Goal: Information Seeking & Learning: Learn about a topic

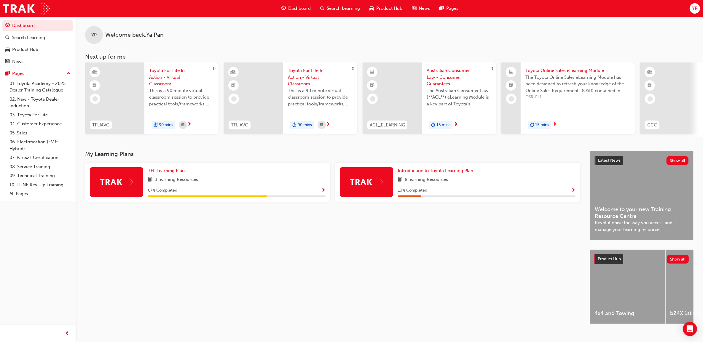
click at [340, 8] on span "Search Learning" at bounding box center [343, 8] width 33 height 7
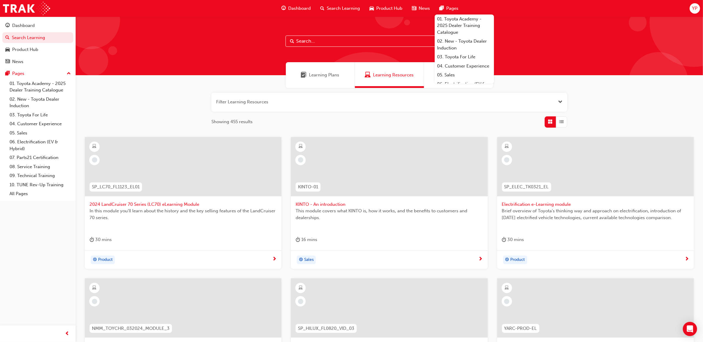
drag, startPoint x: 300, startPoint y: 32, endPoint x: 299, endPoint y: 39, distance: 7.5
click at [300, 32] on div at bounding box center [389, 46] width 627 height 59
click at [300, 40] on input "text" at bounding box center [390, 41] width 208 height 11
paste input "Toyota Fleet Plan"
type input "Toyota Fleet Plan"
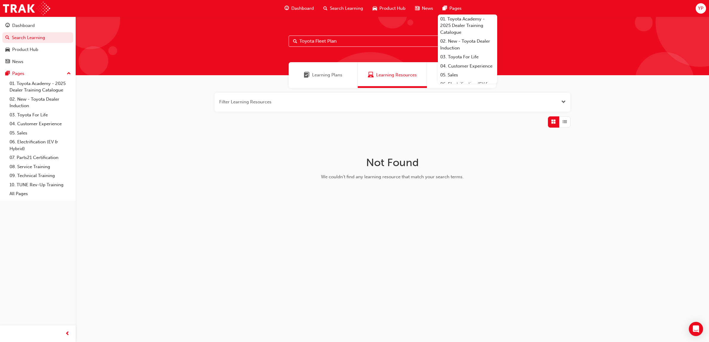
click at [346, 42] on input "Toyota Fleet Plan" at bounding box center [392, 41] width 208 height 11
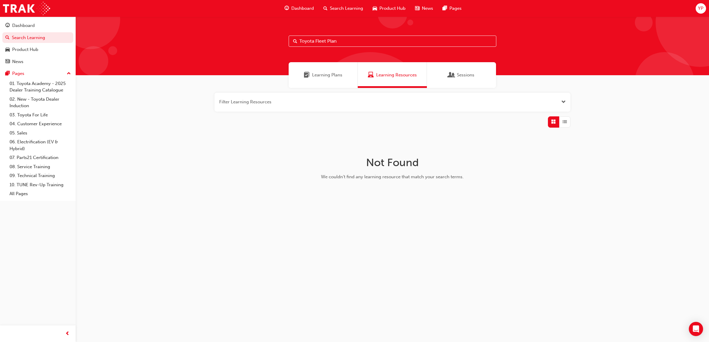
click at [345, 41] on input "Toyota Fleet Plan" at bounding box center [392, 41] width 208 height 11
click at [336, 76] on span "Learning Plans" at bounding box center [327, 75] width 30 height 7
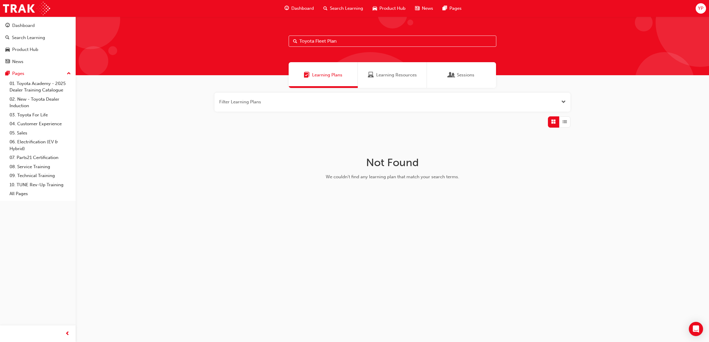
click at [344, 41] on input "Toyota Fleet Plan" at bounding box center [392, 41] width 208 height 11
click at [403, 79] on div "Learning Resources" at bounding box center [392, 75] width 69 height 26
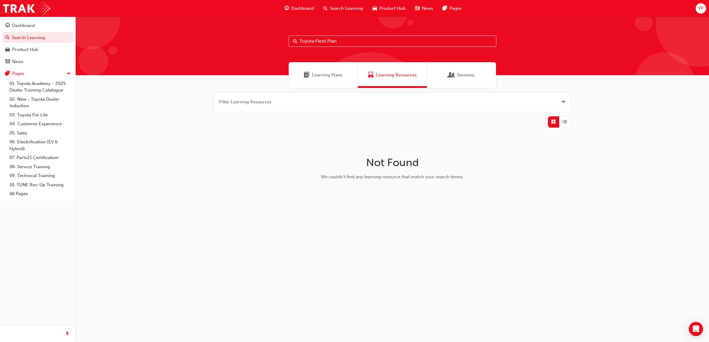
click at [452, 78] on span "Sessions" at bounding box center [451, 75] width 6 height 7
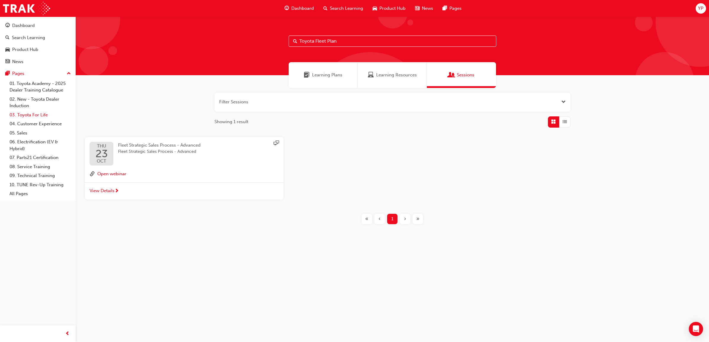
click at [43, 116] on link "03. Toyota For Life" at bounding box center [40, 115] width 66 height 9
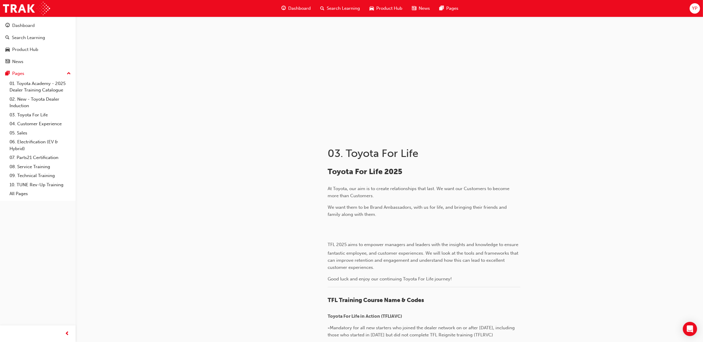
click at [344, 9] on span "Search Learning" at bounding box center [343, 8] width 33 height 7
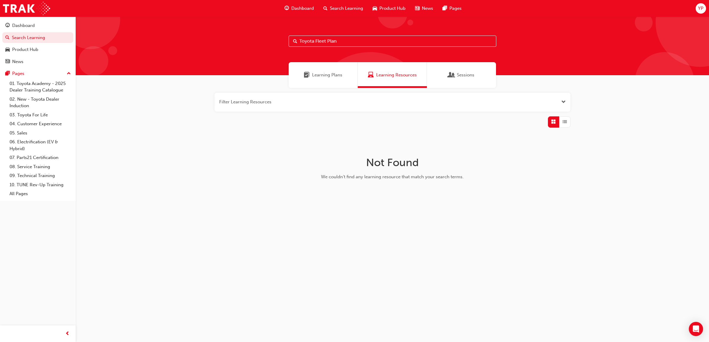
click at [350, 40] on input "Toyota Fleet Plan" at bounding box center [392, 41] width 208 height 11
click at [564, 122] on span "List" at bounding box center [564, 122] width 4 height 7
click at [561, 103] on span "Open the filter" at bounding box center [563, 102] width 4 height 7
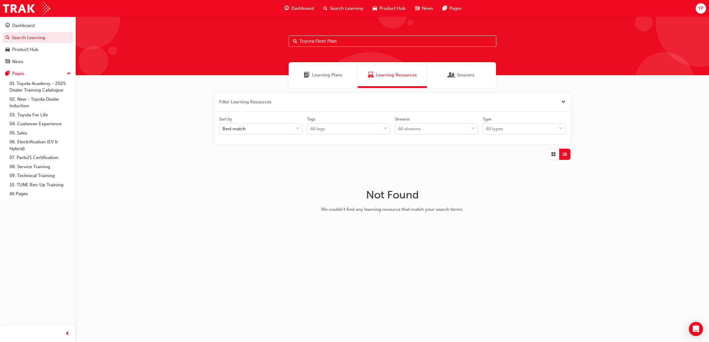
click at [342, 41] on input "Toyota Fleet Plan" at bounding box center [392, 41] width 208 height 11
click at [341, 41] on input "Toyota Fleet Plan" at bounding box center [392, 41] width 208 height 11
drag, startPoint x: 338, startPoint y: 41, endPoint x: 292, endPoint y: 42, distance: 46.0
click at [292, 42] on input "Toyota Fleet Plan" at bounding box center [392, 41] width 208 height 11
paste input "Sales Policies"
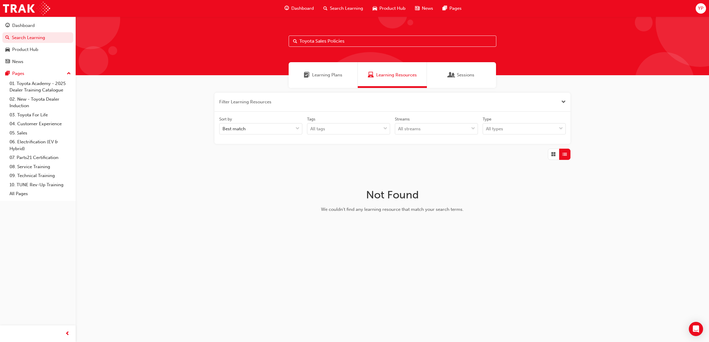
type input "Toyota Sales Policies"
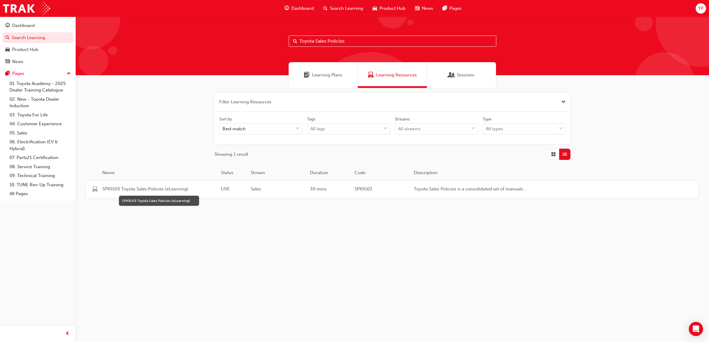
click at [175, 189] on span "SPK9103 Toyota Sales Policies (eLearning)" at bounding box center [159, 189] width 114 height 7
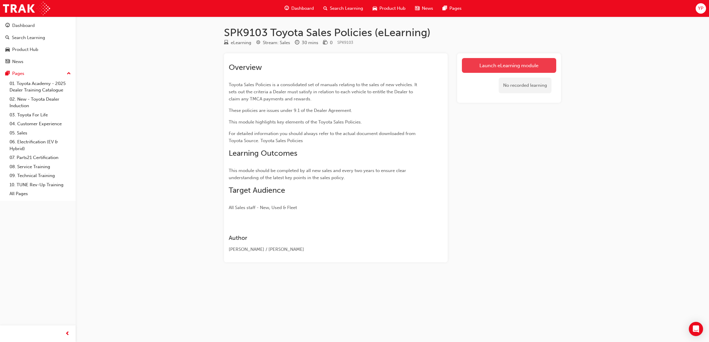
click at [497, 65] on link "Launch eLearning module" at bounding box center [509, 65] width 94 height 15
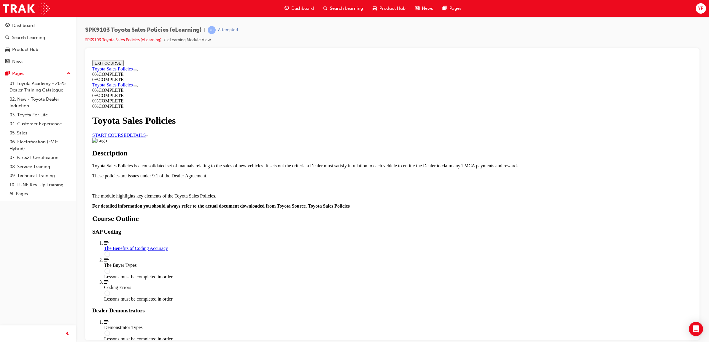
scroll to position [162, 0]
click at [327, 246] on div "The Benefits of Coding Accuracy" at bounding box center [398, 248] width 588 height 5
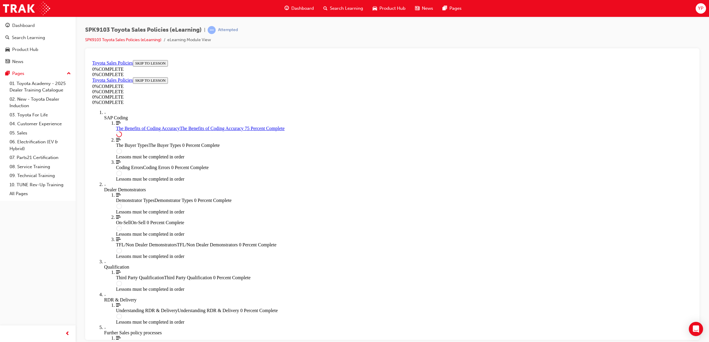
scroll to position [224, 0]
click at [114, 65] on link "Toyota Sales Policies" at bounding box center [112, 62] width 41 height 5
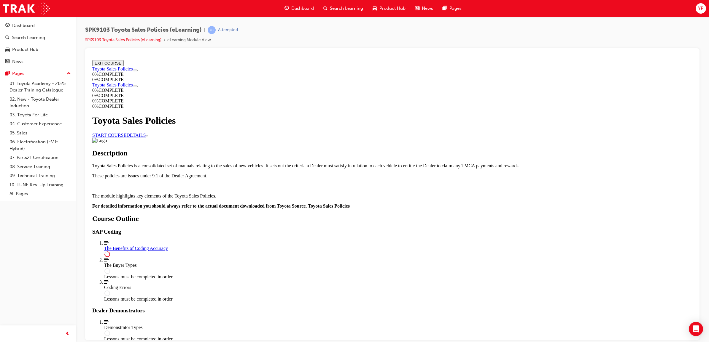
click at [126, 138] on link "START COURSE" at bounding box center [109, 135] width 34 height 5
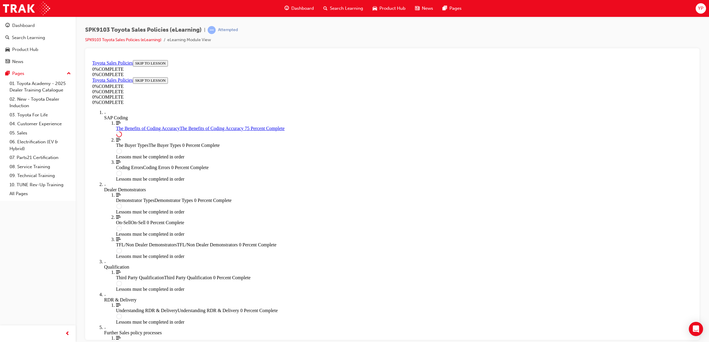
scroll to position [0, 0]
click at [349, 9] on span "Search Learning" at bounding box center [346, 8] width 33 height 7
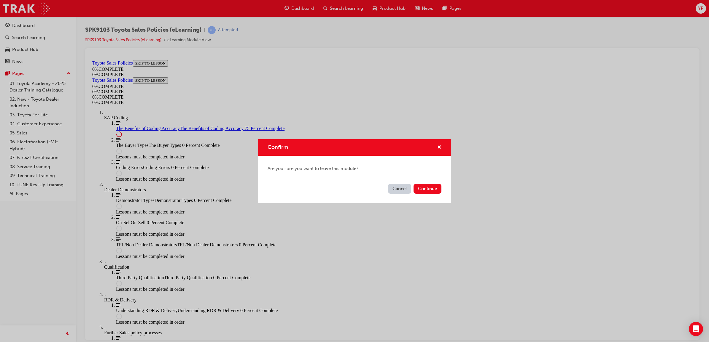
click at [402, 190] on button "Cancel" at bounding box center [399, 189] width 23 height 10
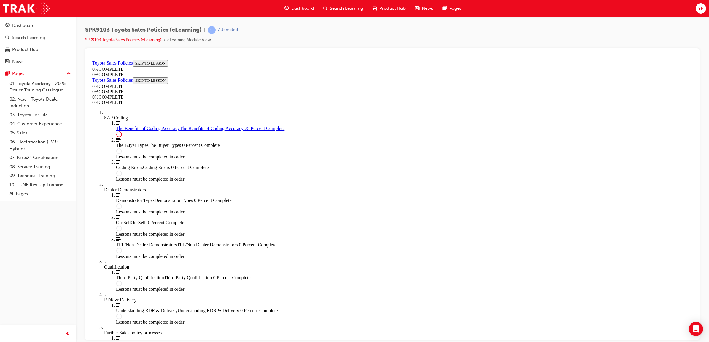
click at [342, 8] on span "Search Learning" at bounding box center [346, 8] width 33 height 7
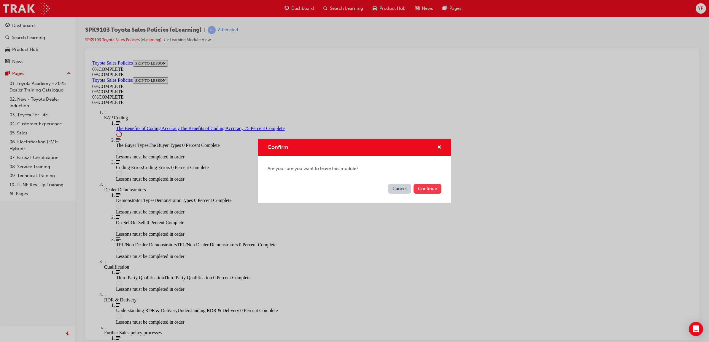
click at [423, 191] on button "Continue" at bounding box center [427, 189] width 28 height 10
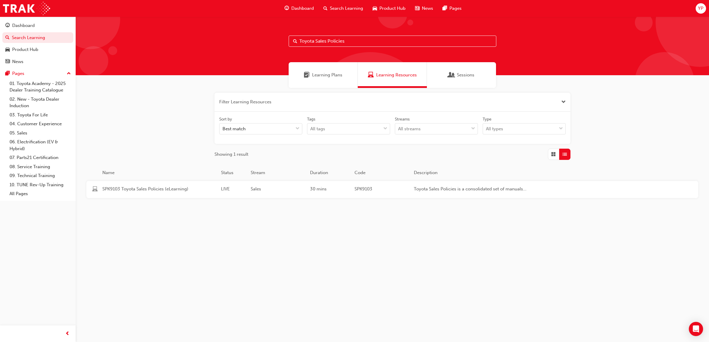
click at [338, 42] on input "Toyota Sales Policies" at bounding box center [392, 41] width 208 height 11
drag, startPoint x: 352, startPoint y: 42, endPoint x: 299, endPoint y: 39, distance: 52.8
click at [299, 39] on input "Toyota Sales Policies" at bounding box center [392, 41] width 208 height 11
paste input "Fleet Plan"
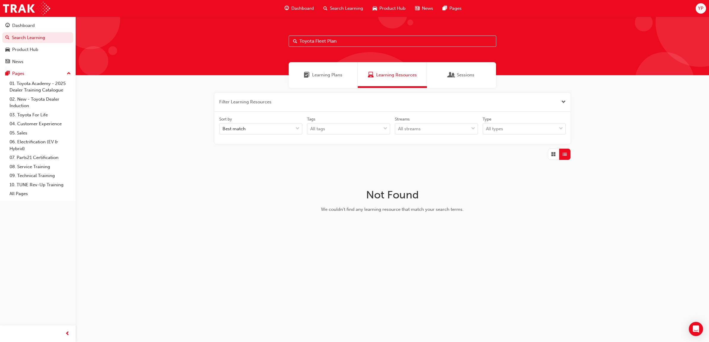
click at [329, 76] on span "Learning Plans" at bounding box center [327, 75] width 30 height 7
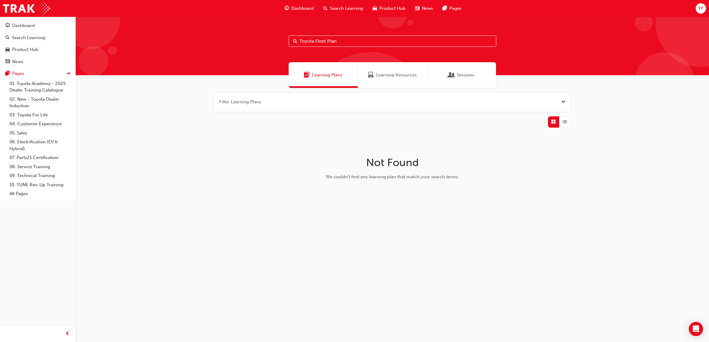
click at [454, 77] on div "Sessions" at bounding box center [461, 75] width 26 height 7
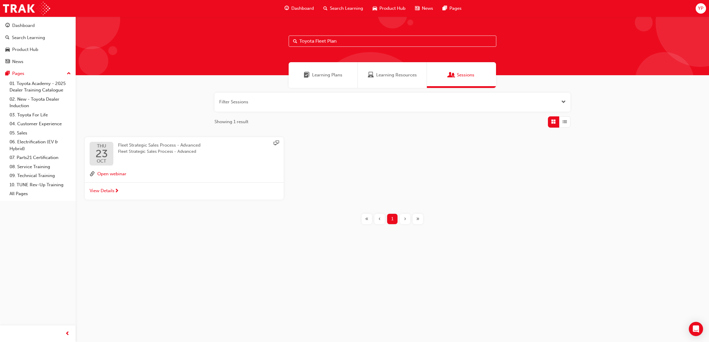
click at [313, 39] on input "Toyota Fleet Plan" at bounding box center [392, 41] width 208 height 11
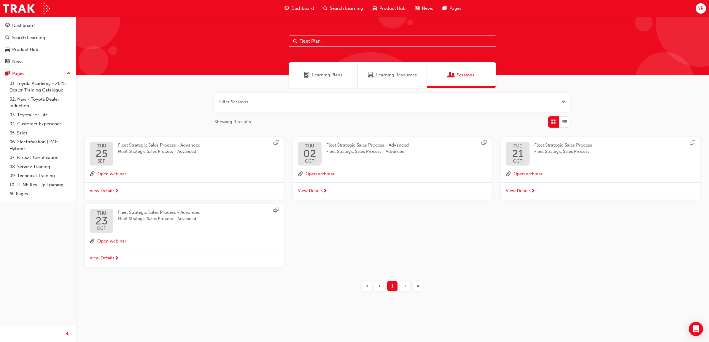
drag, startPoint x: 324, startPoint y: 42, endPoint x: 294, endPoint y: 40, distance: 30.0
click at [294, 40] on div "Fleet Plan" at bounding box center [392, 41] width 208 height 11
paste input "SPK9102"
type input "SPK9102"
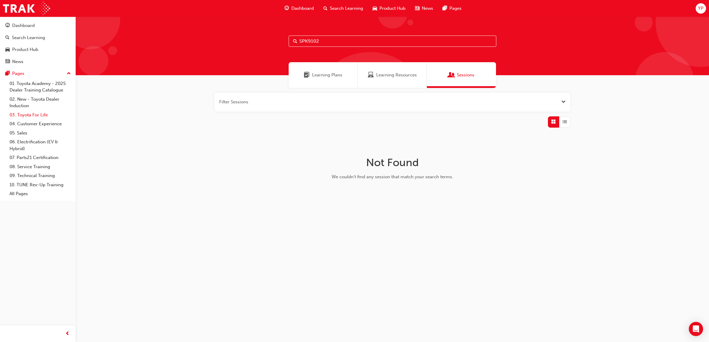
click at [25, 114] on link "03. Toyota For Life" at bounding box center [40, 115] width 66 height 9
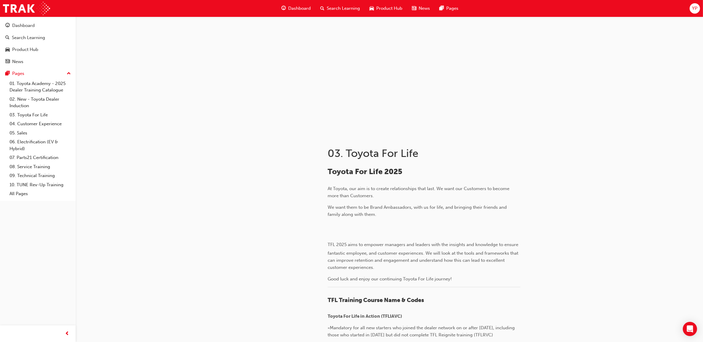
click at [351, 7] on span "Search Learning" at bounding box center [343, 8] width 33 height 7
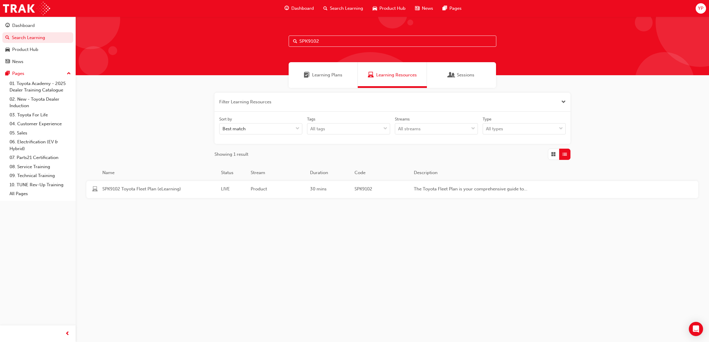
click at [326, 40] on input "SPK9102" at bounding box center [392, 41] width 208 height 11
click at [163, 190] on span "SPK9102 Toyota Fleet Plan (eLearning)" at bounding box center [159, 189] width 114 height 7
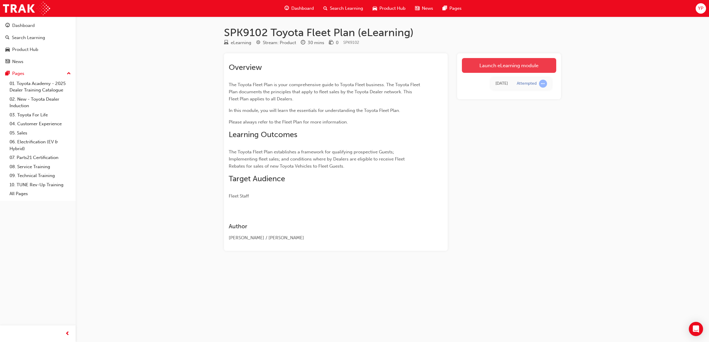
click at [498, 68] on link "Launch eLearning module" at bounding box center [509, 65] width 94 height 15
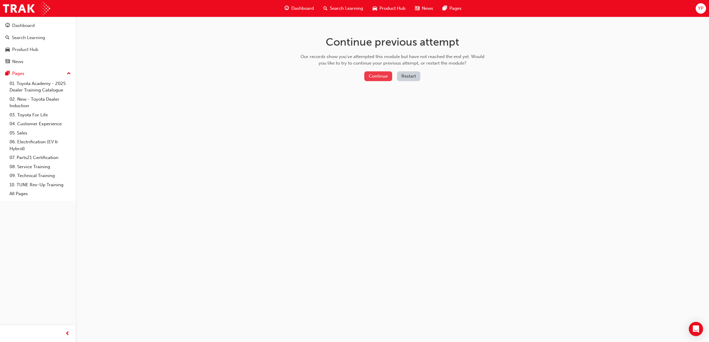
click at [380, 76] on button "Continue" at bounding box center [378, 76] width 28 height 10
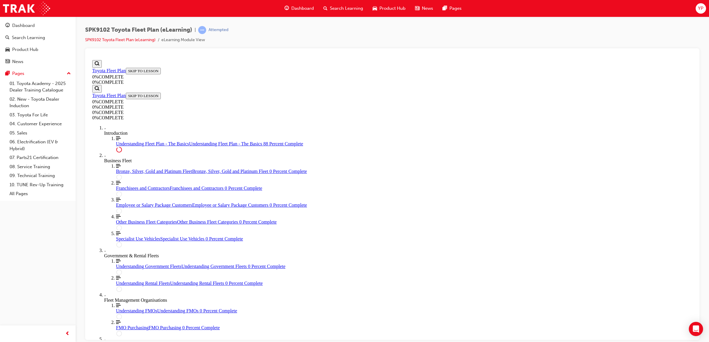
scroll to position [1112, 0]
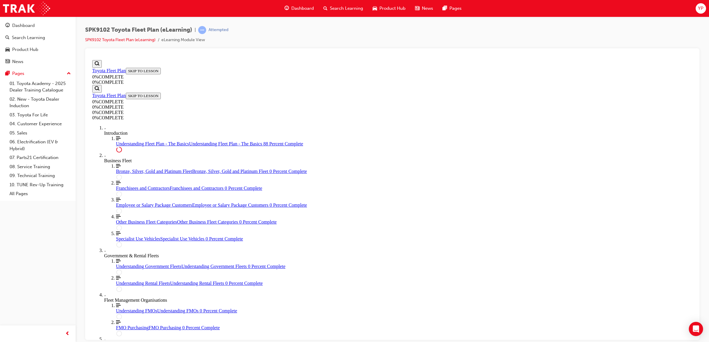
scroll to position [1307, 0]
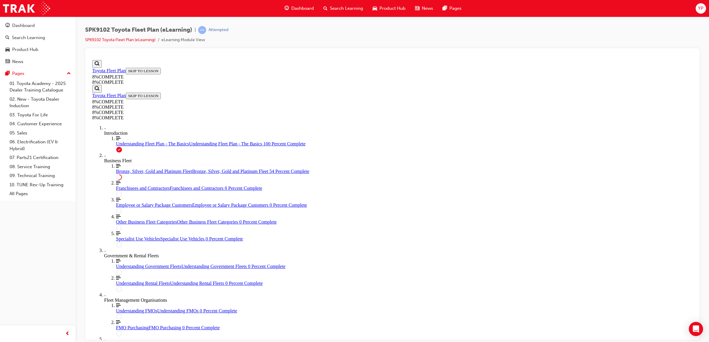
drag, startPoint x: 403, startPoint y: 201, endPoint x: 504, endPoint y: 240, distance: 107.9
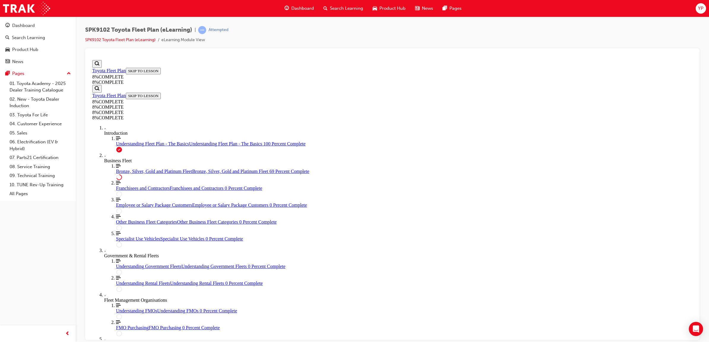
scroll to position [1001, 0]
drag, startPoint x: 381, startPoint y: 197, endPoint x: 382, endPoint y: 127, distance: 70.3
drag, startPoint x: 395, startPoint y: 198, endPoint x: 387, endPoint y: 127, distance: 71.6
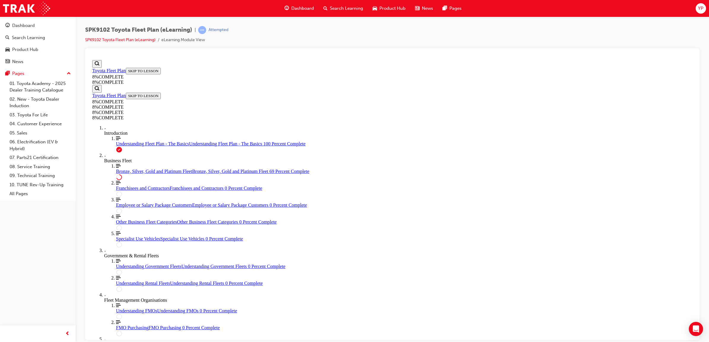
drag, startPoint x: 398, startPoint y: 196, endPoint x: 495, endPoint y: 123, distance: 121.1
drag, startPoint x: 388, startPoint y: 235, endPoint x: 463, endPoint y: 127, distance: 131.3
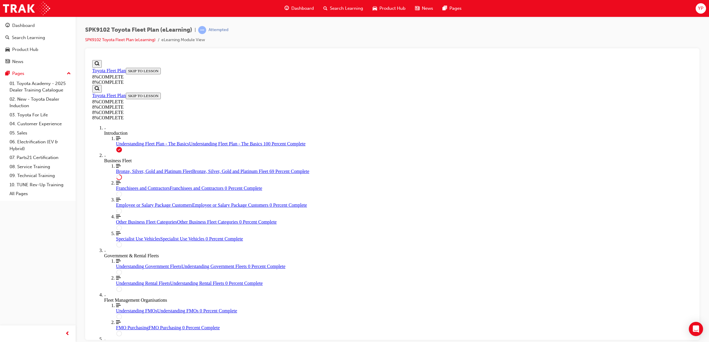
drag, startPoint x: 406, startPoint y: 232, endPoint x: 497, endPoint y: 234, distance: 91.3
drag, startPoint x: 411, startPoint y: 169, endPoint x: 507, endPoint y: 228, distance: 112.7
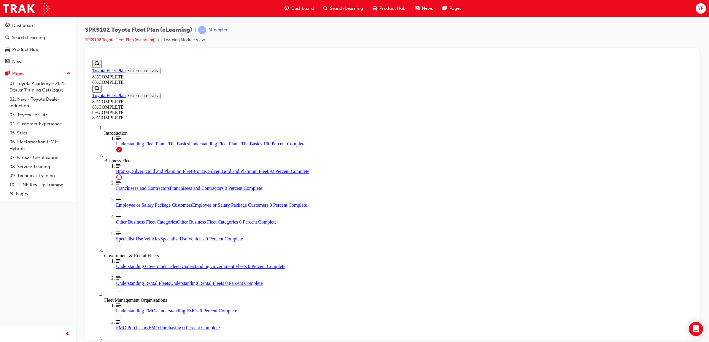
drag, startPoint x: 398, startPoint y: 200, endPoint x: 495, endPoint y: 258, distance: 112.7
drag, startPoint x: 395, startPoint y: 244, endPoint x: 506, endPoint y: 276, distance: 115.3
drag, startPoint x: 396, startPoint y: 206, endPoint x: 494, endPoint y: 205, distance: 97.8
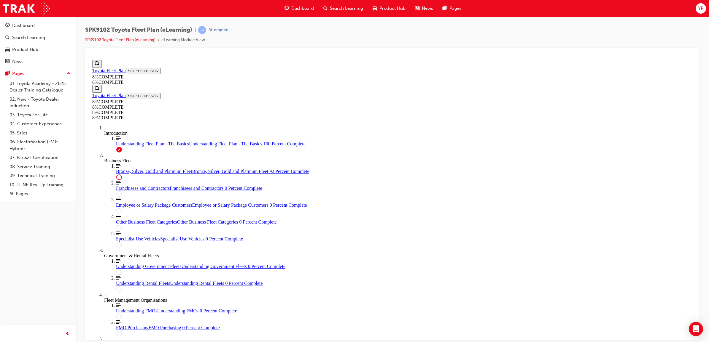
drag, startPoint x: 392, startPoint y: 201, endPoint x: 495, endPoint y: 265, distance: 121.5
drag, startPoint x: 392, startPoint y: 227, endPoint x: 493, endPoint y: 197, distance: 104.8
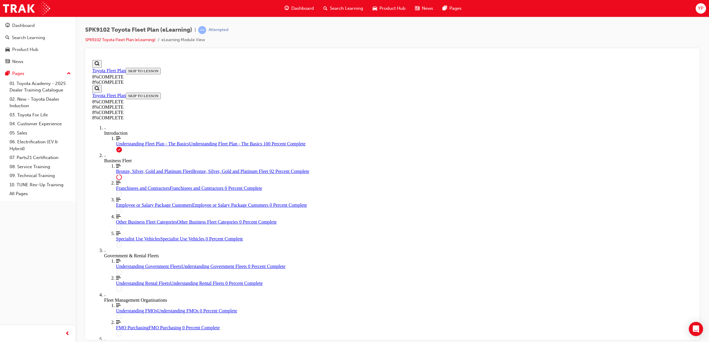
drag, startPoint x: 398, startPoint y: 207, endPoint x: 503, endPoint y: 208, distance: 105.0
drag, startPoint x: 388, startPoint y: 264, endPoint x: 496, endPoint y: 265, distance: 107.6
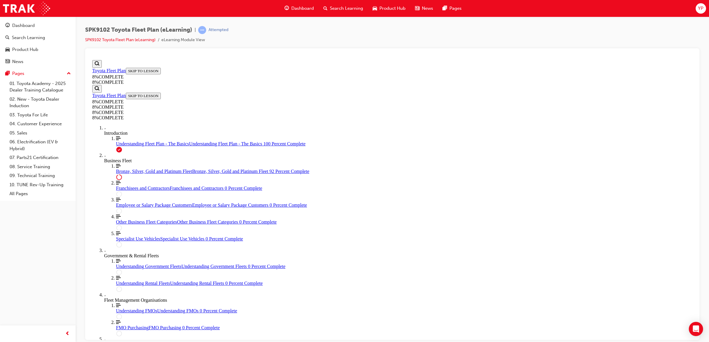
scroll to position [2093, 0]
drag, startPoint x: 399, startPoint y: 232, endPoint x: 498, endPoint y: 291, distance: 114.7
drag, startPoint x: 411, startPoint y: 260, endPoint x: 505, endPoint y: 260, distance: 93.7
drag, startPoint x: 395, startPoint y: 235, endPoint x: 482, endPoint y: 236, distance: 87.5
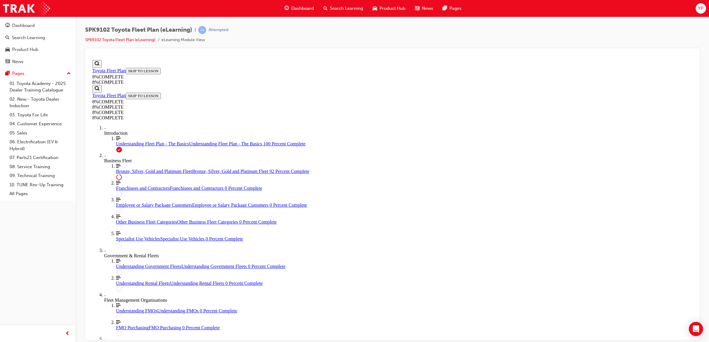
drag, startPoint x: 403, startPoint y: 199, endPoint x: 518, endPoint y: 197, distance: 114.5
drag, startPoint x: 385, startPoint y: 227, endPoint x: 492, endPoint y: 258, distance: 112.2
drag, startPoint x: 401, startPoint y: 229, endPoint x: 502, endPoint y: 230, distance: 100.8
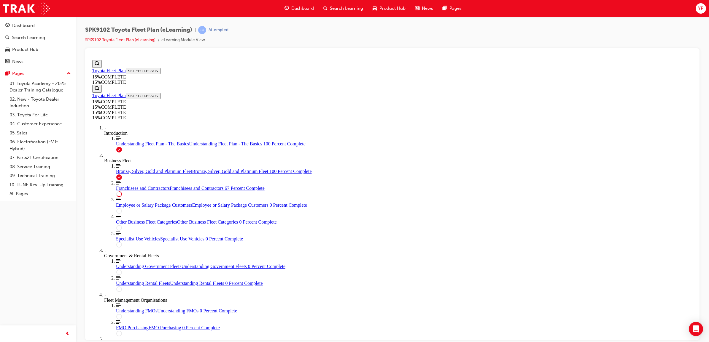
drag, startPoint x: 411, startPoint y: 254, endPoint x: 431, endPoint y: 254, distance: 19.6
drag, startPoint x: 431, startPoint y: 254, endPoint x: 422, endPoint y: 254, distance: 8.9
copy p "myFleet"
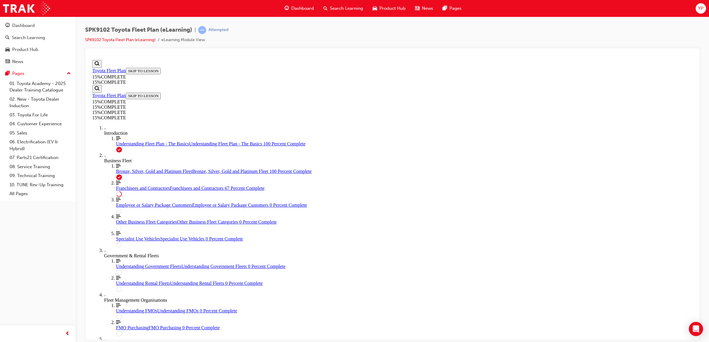
drag, startPoint x: 755, startPoint y: 58, endPoint x: 617, endPoint y: 275, distance: 257.0
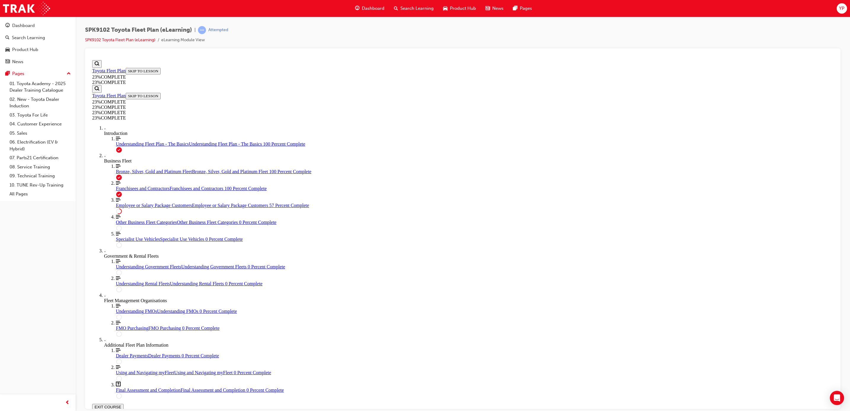
scroll to position [20, 0]
drag, startPoint x: 770, startPoint y: 58, endPoint x: 758, endPoint y: 338, distance: 280.7
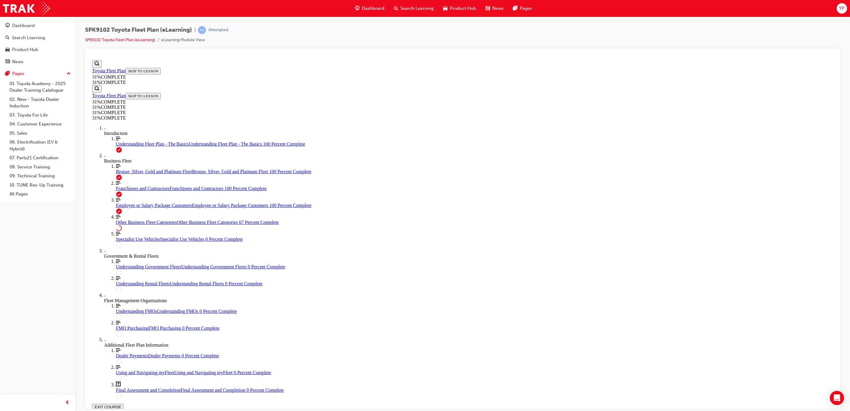
scroll to position [140, 0]
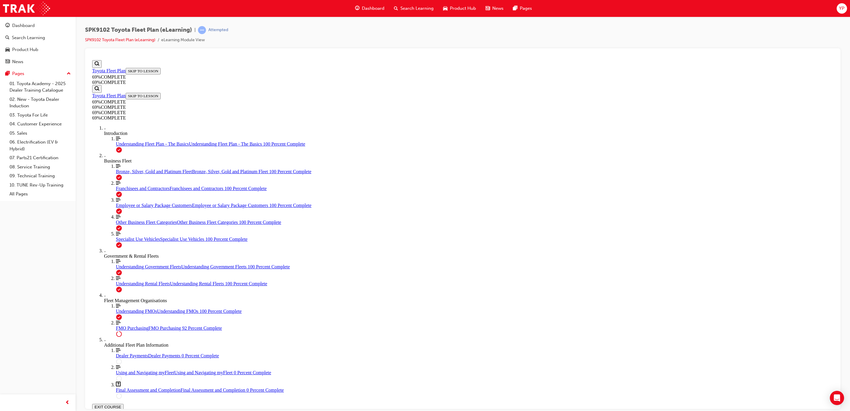
scroll to position [1103, 0]
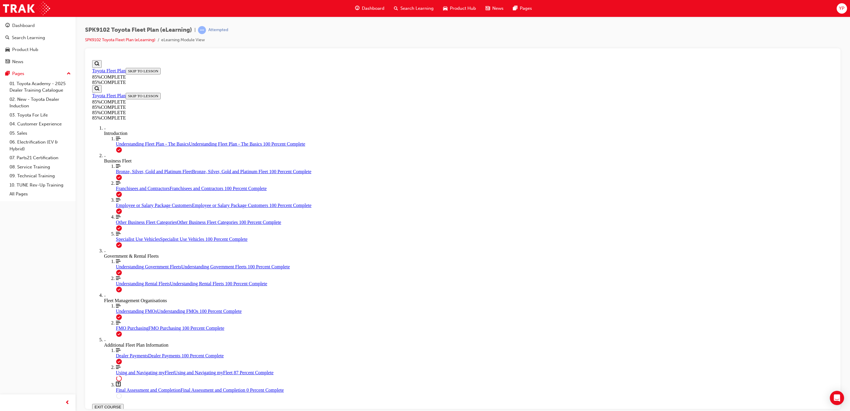
scroll to position [2005, 0]
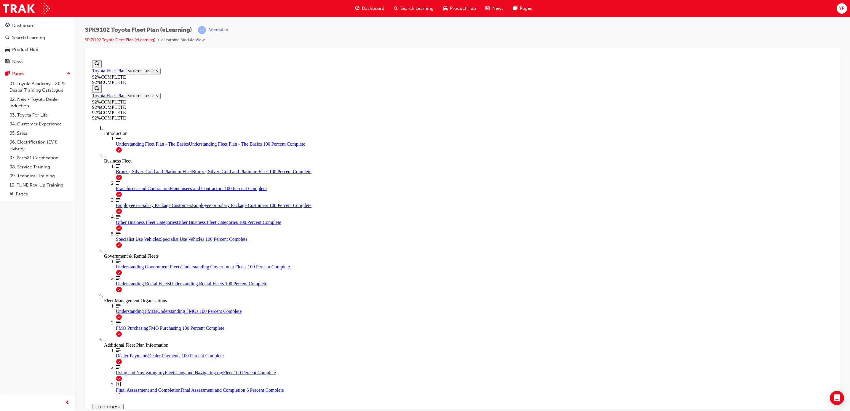
click at [124, 342] on button "EXIT COURSE" at bounding box center [107, 407] width 31 height 6
